Goal: Information Seeking & Learning: Learn about a topic

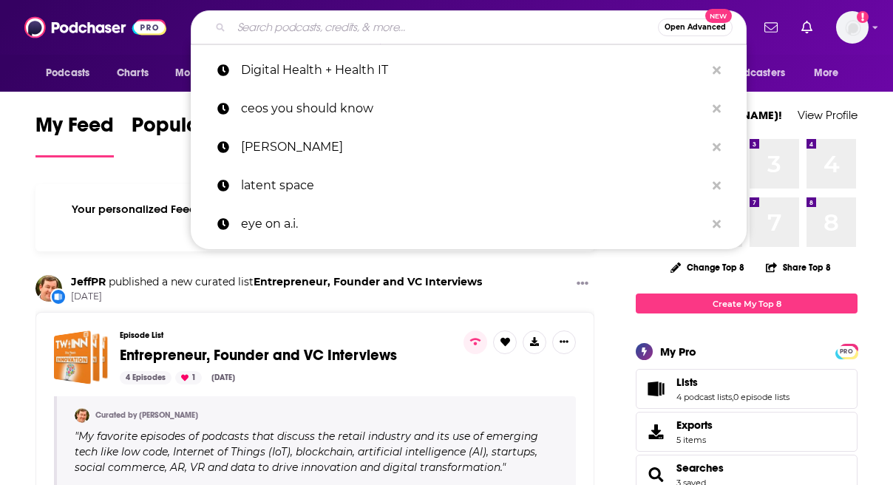
click at [295, 26] on input "Search podcasts, credits, & more..." at bounding box center [444, 28] width 426 height 24
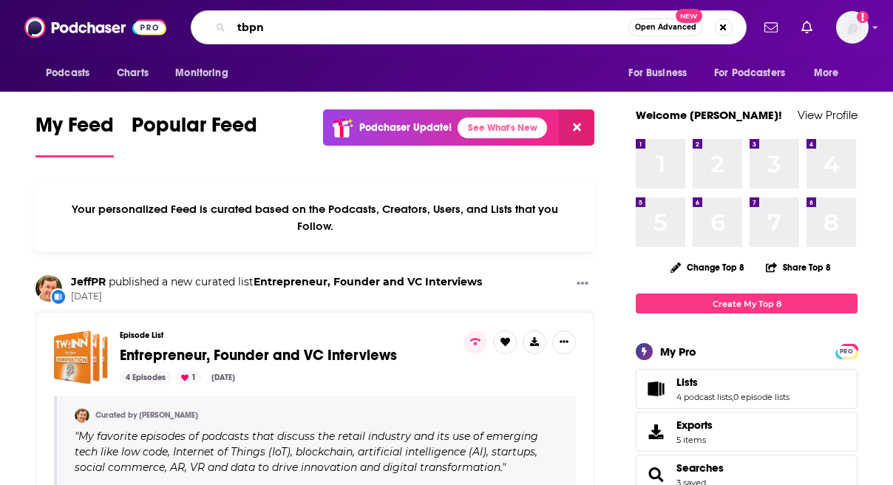
type input "tbpn"
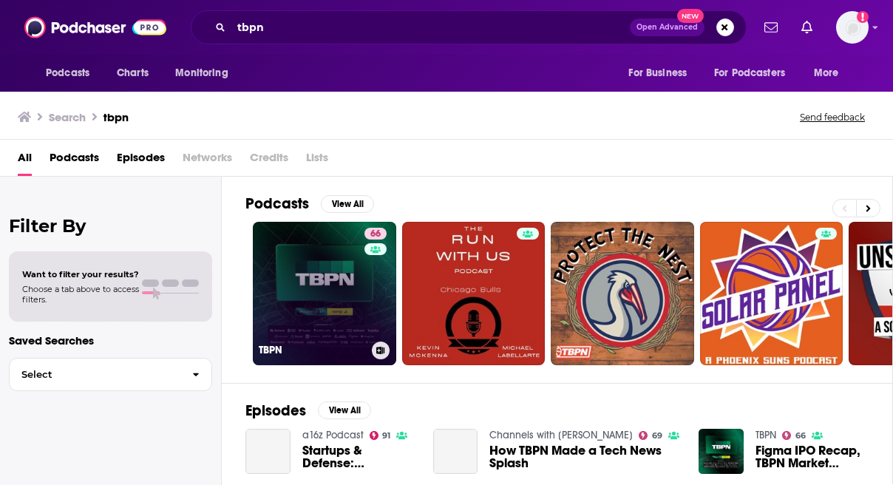
click at [302, 322] on link "66 TBPN" at bounding box center [324, 293] width 143 height 143
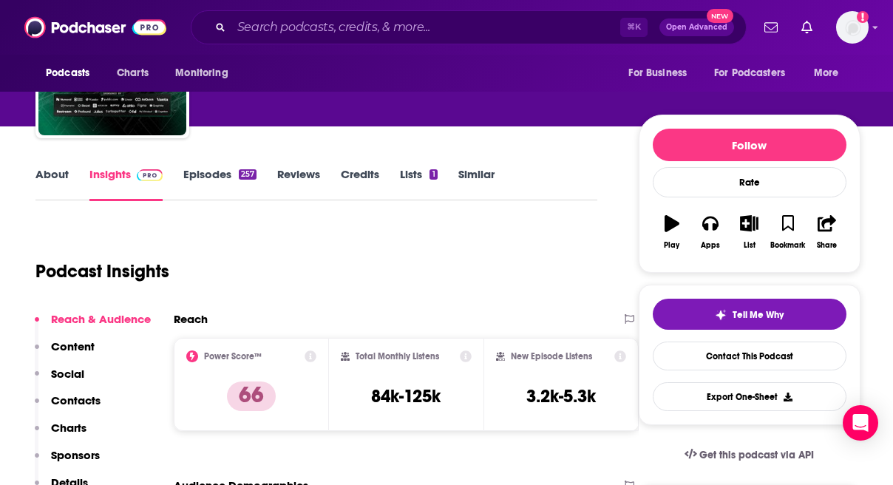
scroll to position [282, 0]
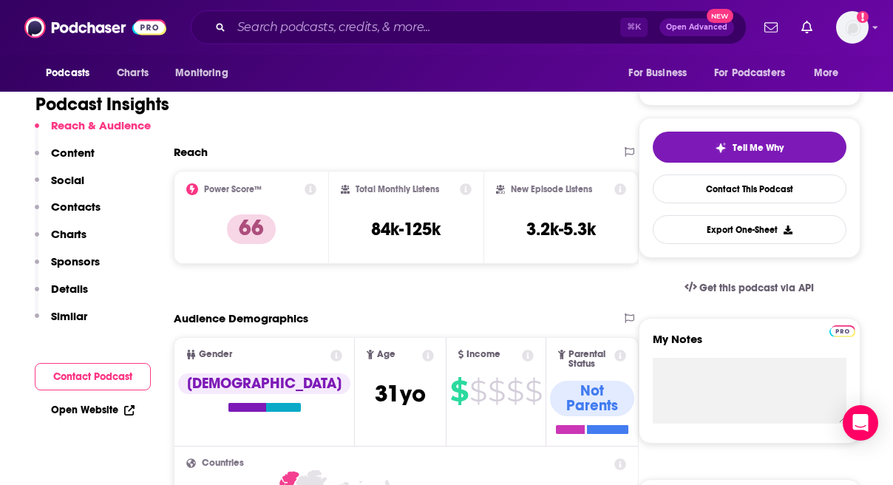
click at [466, 187] on icon at bounding box center [466, 189] width 12 height 12
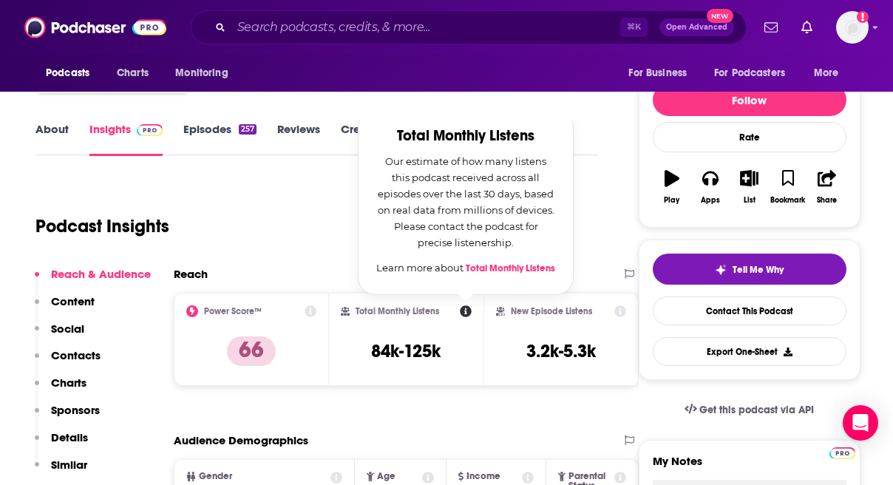
scroll to position [159, 0]
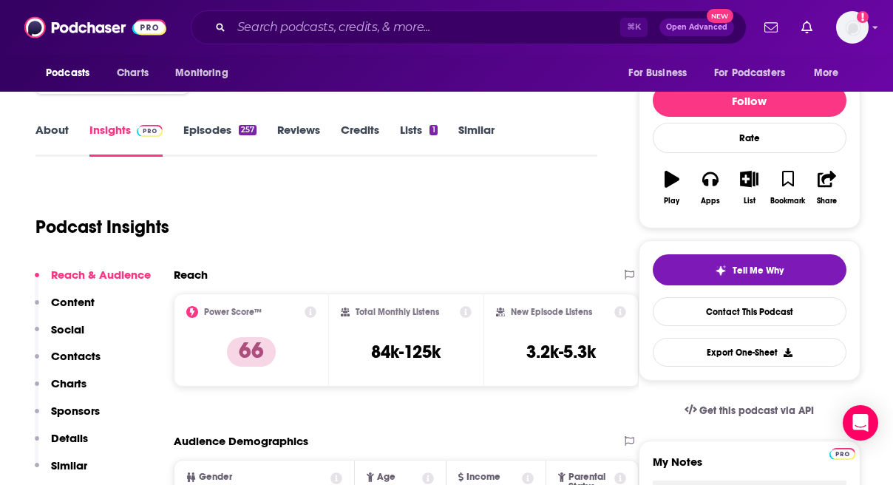
click at [262, 223] on div "Podcast Insights" at bounding box center [310, 217] width 550 height 75
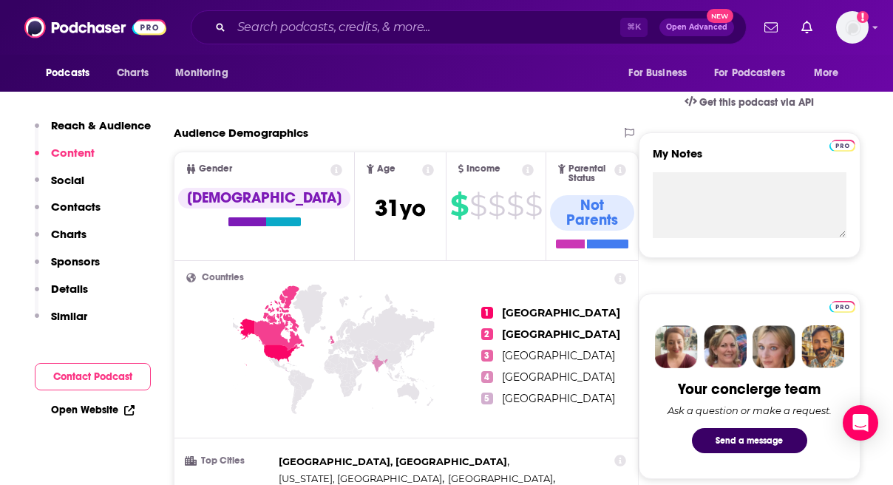
scroll to position [275, 0]
